Goal: Complete application form

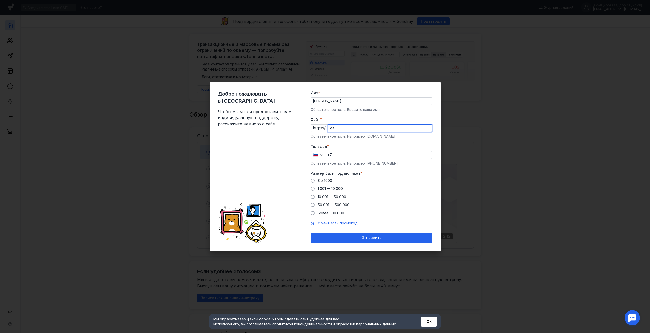
type input "ф"
type input "[DOMAIN_NAME]"
click at [342, 152] on input "+7" at bounding box center [378, 155] width 107 height 7
type input "[PHONE_NUMBER]"
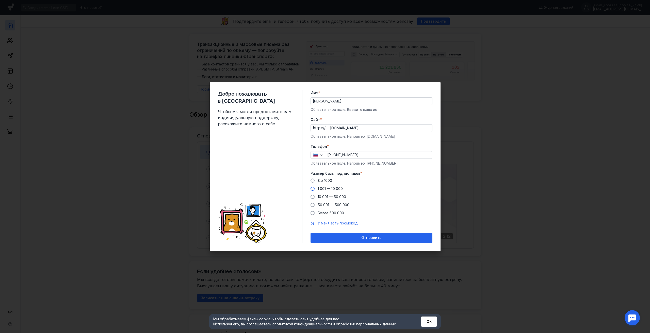
click at [313, 187] on span at bounding box center [312, 189] width 4 height 4
click at [0, 0] on input "1 001 — 10 000" at bounding box center [0, 0] width 0 height 0
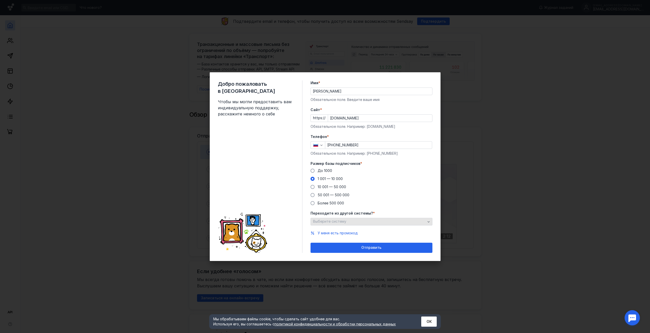
click at [337, 223] on span "Выберите систему" at bounding box center [329, 221] width 33 height 4
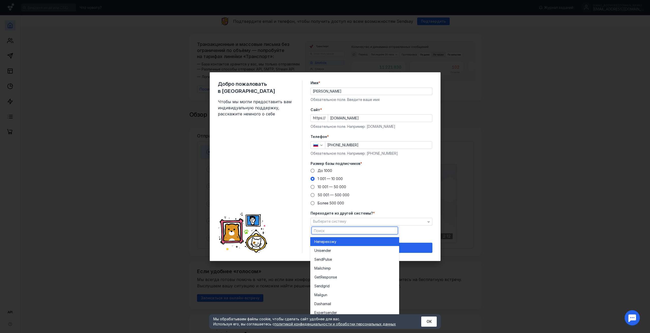
click at [336, 242] on span "перехожу" at bounding box center [328, 241] width 18 height 5
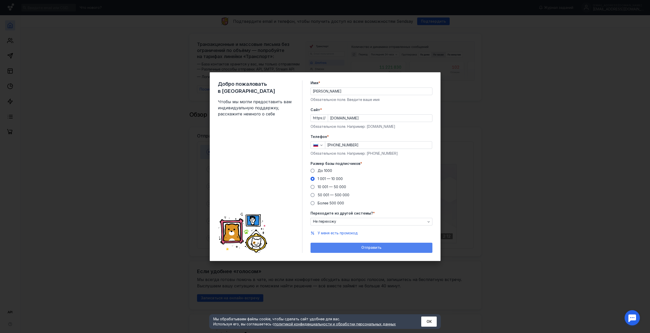
click at [339, 251] on div "Отправить" at bounding box center [371, 248] width 122 height 10
